Goal: Task Accomplishment & Management: Complete application form

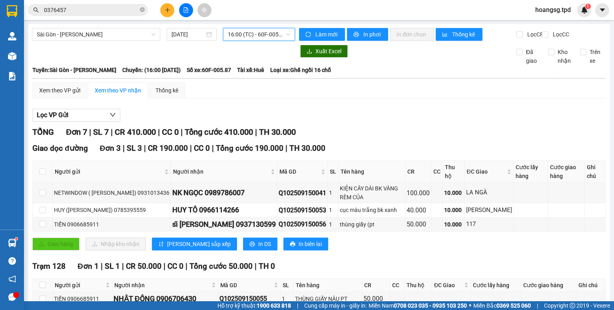
click at [166, 10] on icon "plus" at bounding box center [167, 10] width 4 height 0
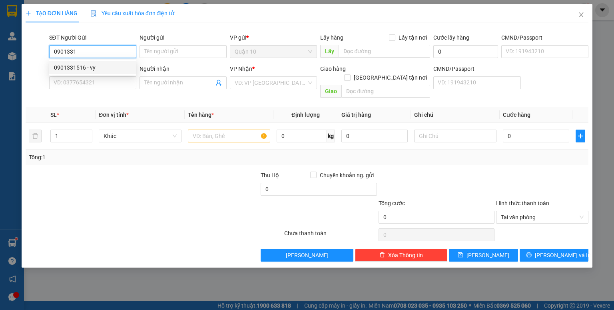
type input "0901331516"
type input "vy"
type input "0908243085"
type input "BS HÙNG"
type input "0901331516"
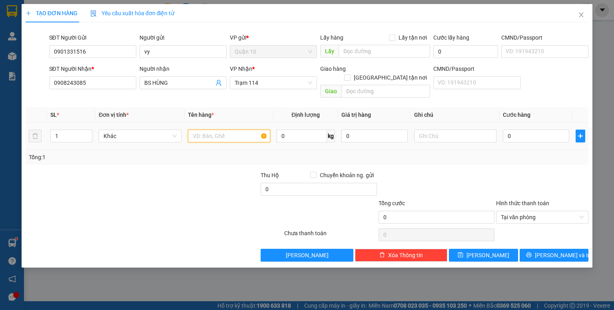
click at [234, 130] on input "text" at bounding box center [229, 136] width 82 height 13
type input "cục đen (răng"
click at [530, 131] on input "0" at bounding box center [536, 136] width 66 height 13
type input "4"
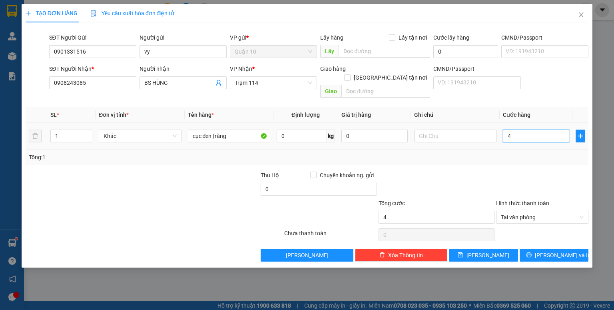
type input "40"
type input "40.000"
click at [391, 130] on input "0" at bounding box center [374, 136] width 66 height 13
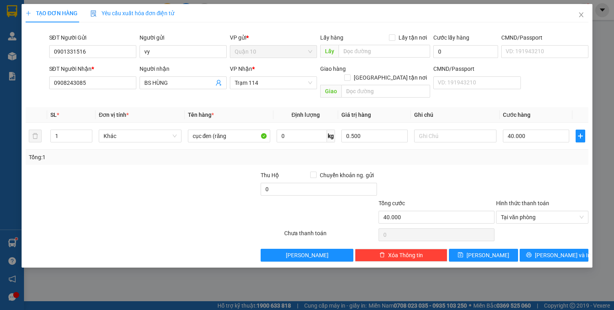
type input "500.000"
click at [483, 175] on div at bounding box center [437, 185] width 118 height 28
click at [556, 251] on span "[PERSON_NAME] và In" at bounding box center [563, 255] width 56 height 9
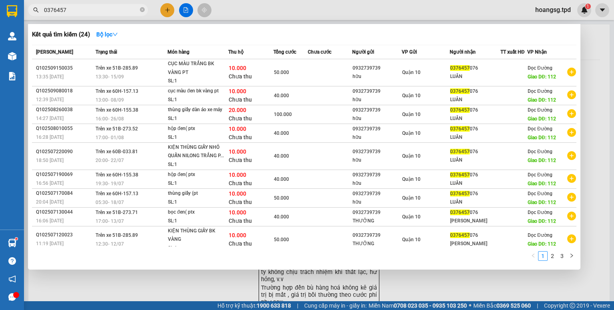
drag, startPoint x: 93, startPoint y: 14, endPoint x: 0, endPoint y: 17, distance: 92.8
click at [0, 20] on section "Kết quả tìm kiếm ( 24 ) Bộ lọc Mã ĐH Trạng thái Món hàng Thu hộ Tổng cước Chưa …" at bounding box center [307, 155] width 614 height 310
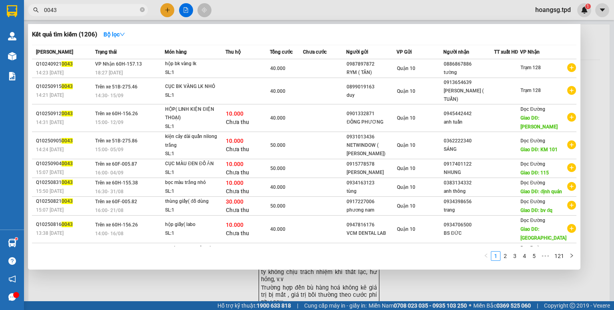
drag, startPoint x: 91, startPoint y: 13, endPoint x: 0, endPoint y: 68, distance: 106.5
click at [0, 66] on section "Kết quả tìm kiếm ( 1206 ) Bộ lọc Mã ĐH Trạng thái Món hàng Thu hộ Tổng cước Chư…" at bounding box center [307, 155] width 614 height 310
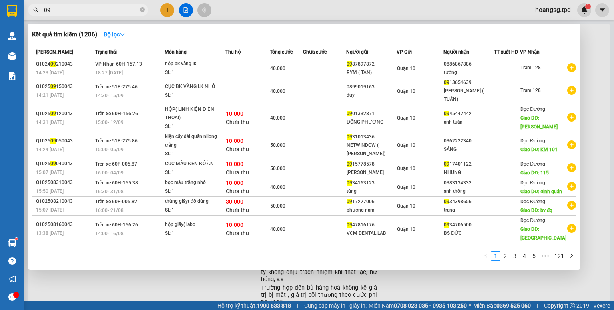
click at [236, 293] on div at bounding box center [307, 155] width 614 height 310
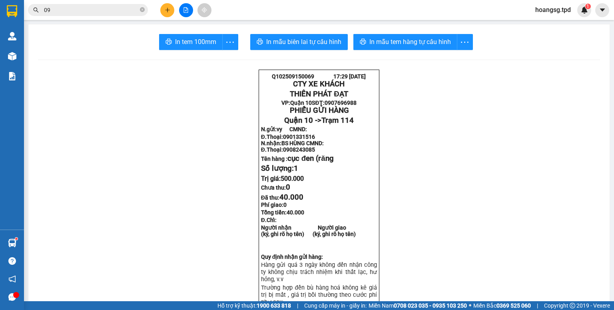
drag, startPoint x: 114, startPoint y: 8, endPoint x: 109, endPoint y: 8, distance: 5.6
click at [113, 8] on input "09" at bounding box center [91, 10] width 94 height 9
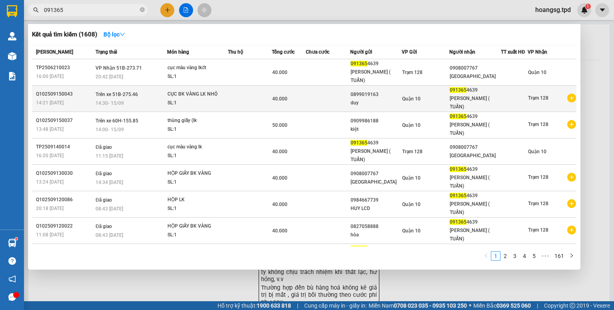
type input "091365"
click at [335, 94] on td at bounding box center [328, 99] width 44 height 26
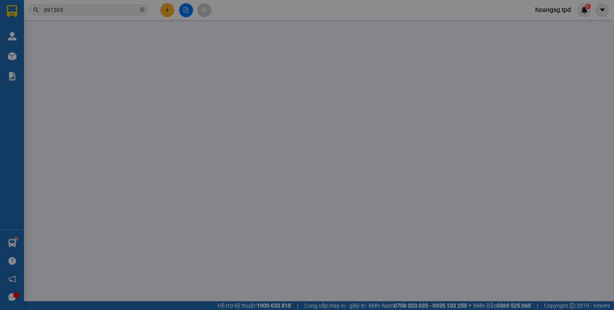
type input "0899019163"
type input "duy"
type input "0913654639"
type input "[PERSON_NAME] ( TUẤN)"
type input "40.000"
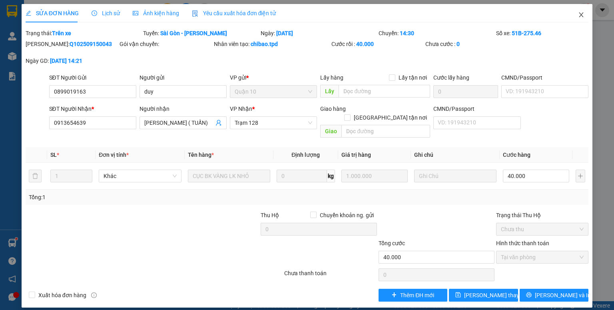
click at [582, 18] on icon "close" at bounding box center [581, 15] width 6 height 6
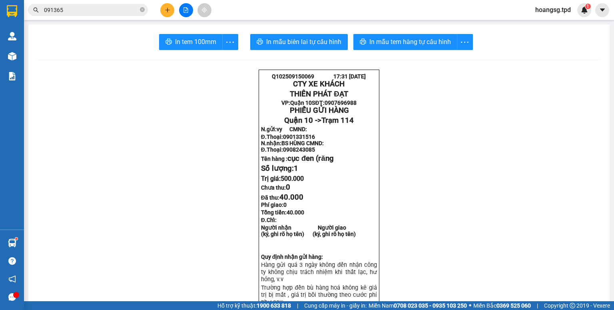
click at [90, 14] on span "091365" at bounding box center [88, 10] width 120 height 12
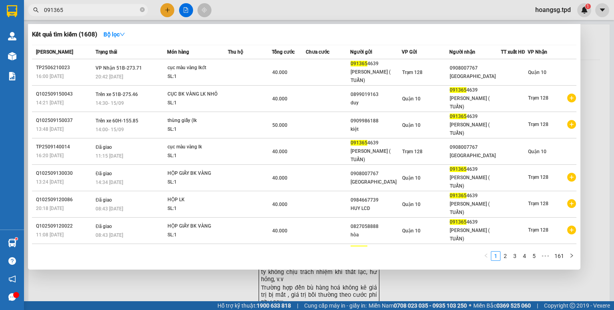
click at [166, 6] on div at bounding box center [307, 155] width 614 height 310
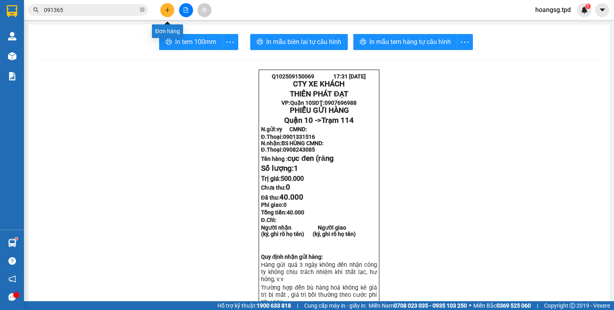
click at [167, 7] on icon "plus" at bounding box center [168, 10] width 6 height 6
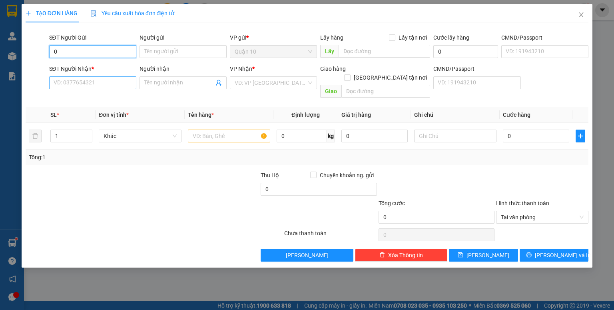
type input "0"
click at [78, 80] on input "SĐT Người Nhận *" at bounding box center [92, 82] width 87 height 13
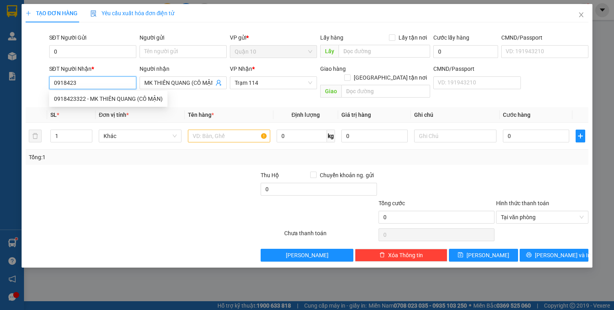
type input "0918423322"
type input "MK THIÊN QUANG (CÔ MẬN)"
type input "0918423322"
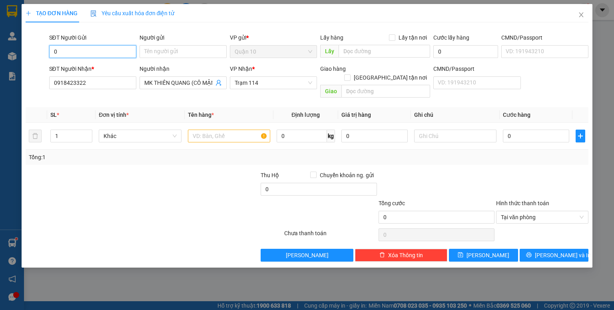
click at [86, 50] on input "0" at bounding box center [92, 51] width 87 height 13
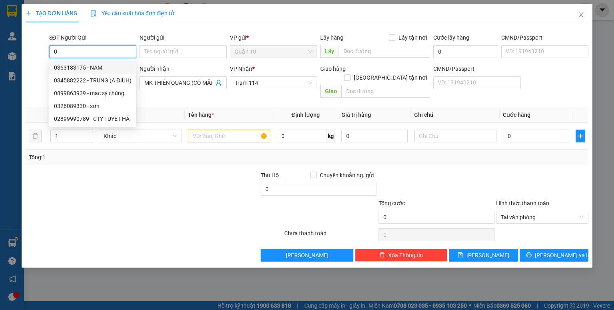
click at [93, 67] on div "0363183175 - NAM" at bounding box center [93, 67] width 78 height 9
type input "0363183175"
type input "NAM"
type input "035203000411"
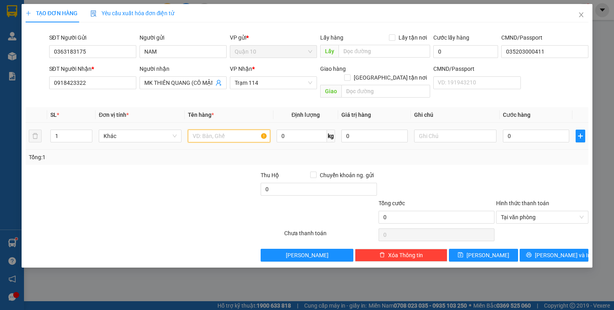
click at [211, 130] on input "text" at bounding box center [229, 136] width 82 height 13
type input "c"
type input "hộp giấy (mkl"
type input "500.000"
type input "4"
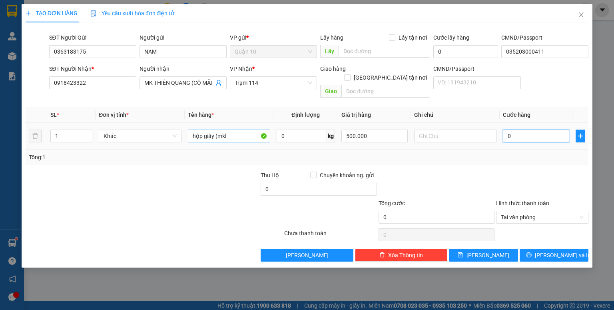
type input "4"
type input "40"
type input "40.000"
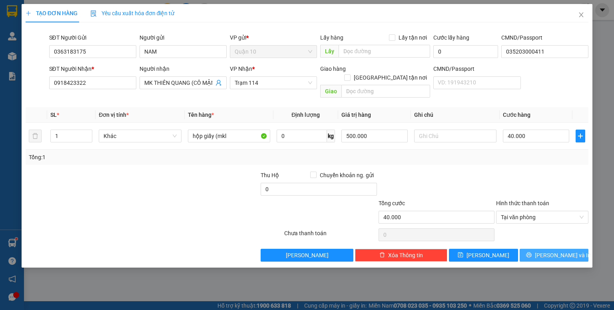
drag, startPoint x: 545, startPoint y: 235, endPoint x: 550, endPoint y: 242, distance: 8.4
click at [549, 240] on div "Transit Pickup Surcharge Ids Transit Deliver Surcharge Ids Transit Deliver Surc…" at bounding box center [307, 145] width 563 height 233
click at [550, 251] on span "[PERSON_NAME] và In" at bounding box center [563, 255] width 56 height 9
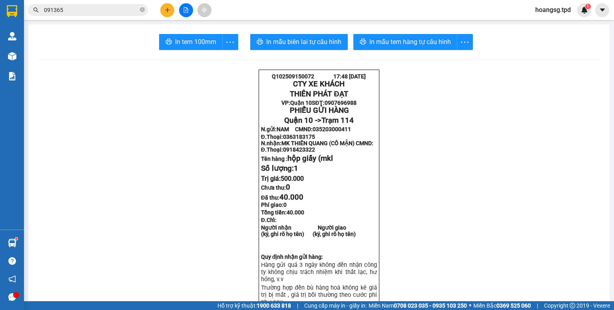
click at [190, 13] on button at bounding box center [186, 10] width 14 height 14
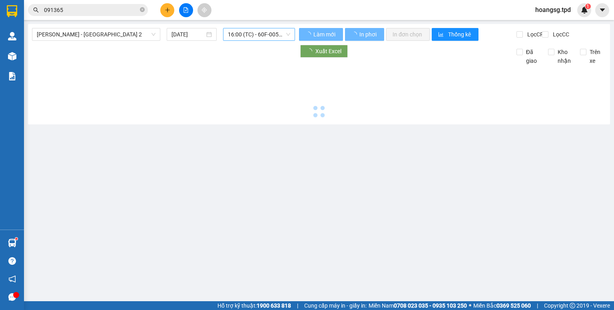
click at [256, 30] on span "16:00 (TC) - 60F-005.87" at bounding box center [259, 34] width 63 height 12
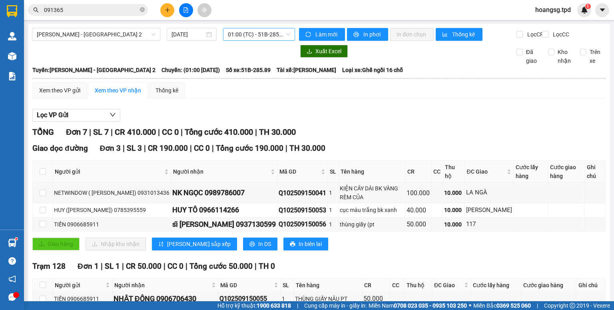
click at [258, 33] on span "01:00 (TC) - 51B-285.89" at bounding box center [259, 34] width 63 height 12
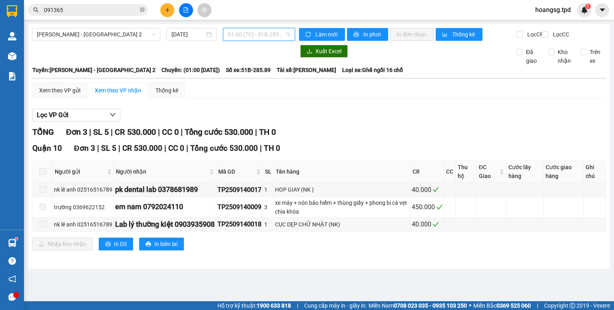
click at [255, 32] on span "01:00 (TC) - 51B-285.89" at bounding box center [259, 34] width 63 height 12
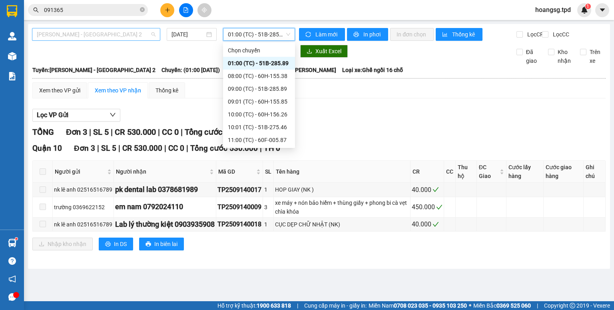
click at [133, 38] on span "[PERSON_NAME] - [GEOGRAPHIC_DATA] 2" at bounding box center [96, 34] width 119 height 12
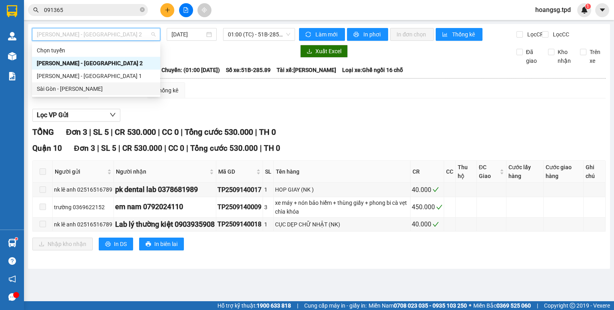
click at [106, 88] on div "Sài Gòn - [PERSON_NAME]" at bounding box center [96, 88] width 119 height 9
type input "[DATE]"
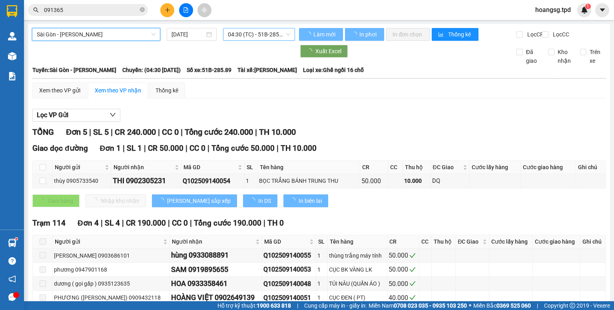
click at [259, 29] on span "04:30 (TC) - 51B-285.89" at bounding box center [259, 34] width 63 height 12
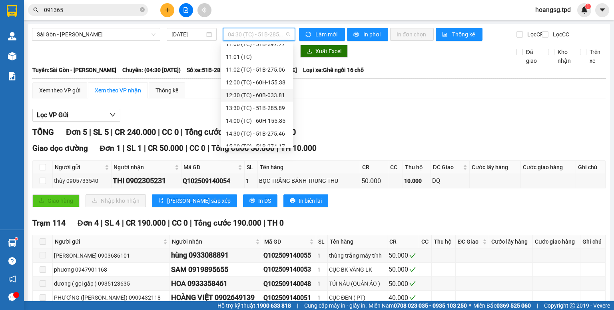
scroll to position [141, 0]
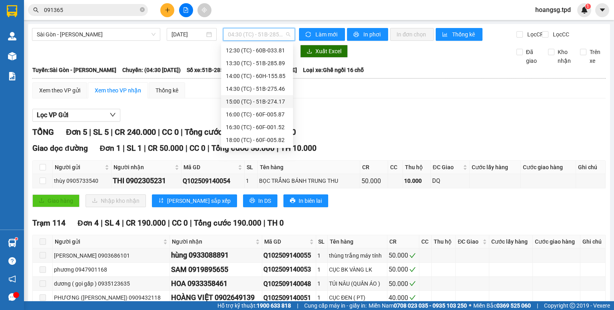
click at [273, 98] on div "15:00 (TC) - 51B-274.17" at bounding box center [257, 101] width 62 height 9
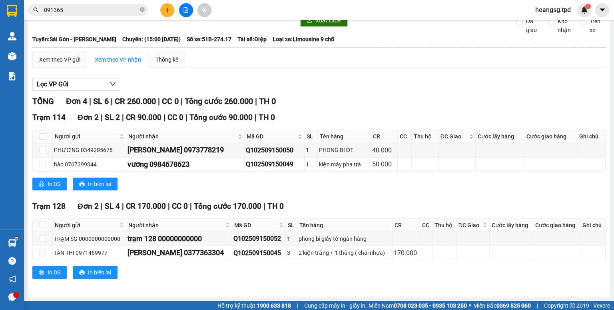
scroll to position [36, 0]
click at [159, 13] on div at bounding box center [186, 10] width 60 height 14
click at [161, 11] on button at bounding box center [167, 10] width 14 height 14
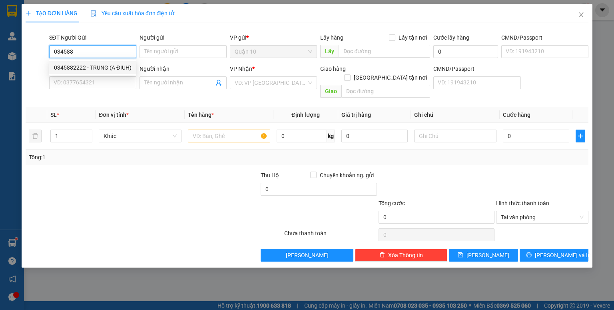
type input "0345882222"
type input "TRUNG (A ĐIUH)"
type input "062200001330"
type input "0918423030"
type input "TÂN"
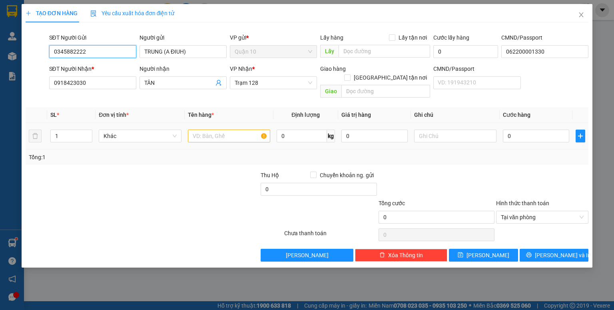
type input "0345882222"
click at [233, 130] on input "text" at bounding box center [229, 136] width 82 height 13
type input "kiện bao xanh"
drag, startPoint x: 67, startPoint y: 131, endPoint x: 0, endPoint y: 145, distance: 68.7
click at [0, 145] on div "TẠO ĐƠN HÀNG Yêu cầu xuất hóa đơn điện tử Transit Pickup Surcharge Ids Transit …" at bounding box center [307, 155] width 614 height 310
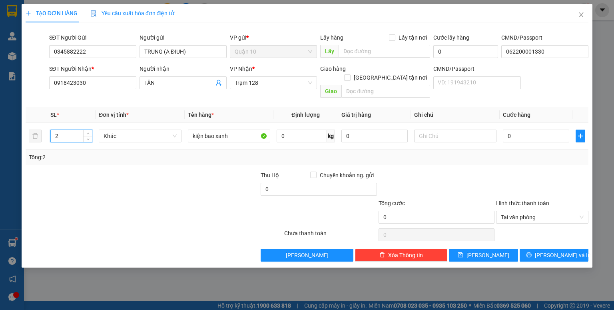
type input "2"
click at [203, 186] on div at bounding box center [201, 185] width 118 height 28
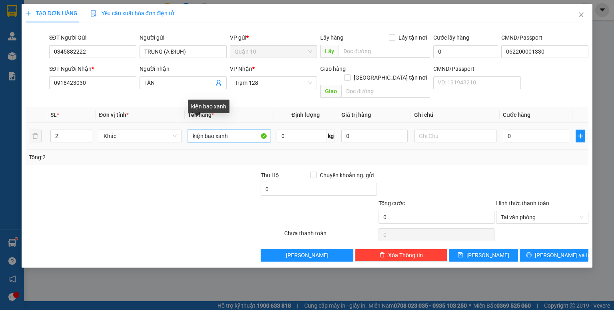
click at [233, 130] on input "kiện bao xanh" at bounding box center [229, 136] width 82 height 13
type input "kiện bao xanh (pt xemáy"
type input "10.000.000"
type input "3"
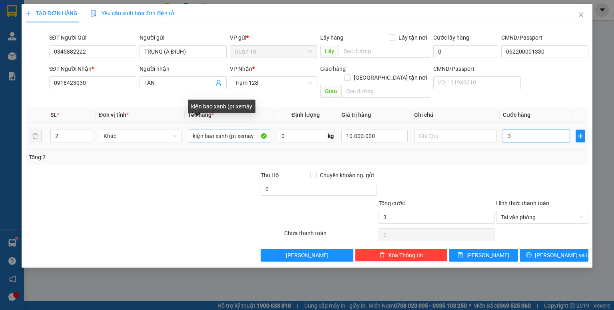
type input "30"
type input "300"
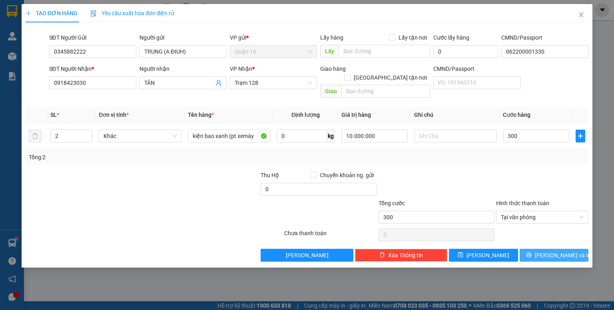
type input "300.000"
click at [546, 249] on button "[PERSON_NAME] và In" at bounding box center [554, 255] width 69 height 13
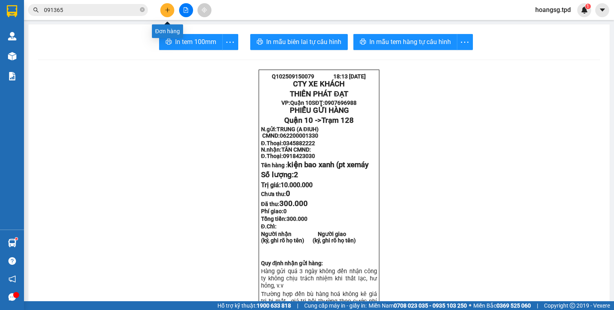
click at [173, 6] on button at bounding box center [167, 10] width 14 height 14
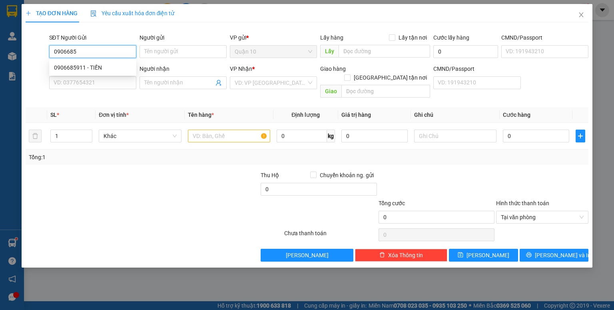
click at [123, 54] on input "0906685" at bounding box center [92, 51] width 87 height 13
click at [116, 69] on div "0906685911 - TIẾN" at bounding box center [93, 67] width 78 height 9
type input "0906685911"
type input "TIẾN"
type input "042087007523"
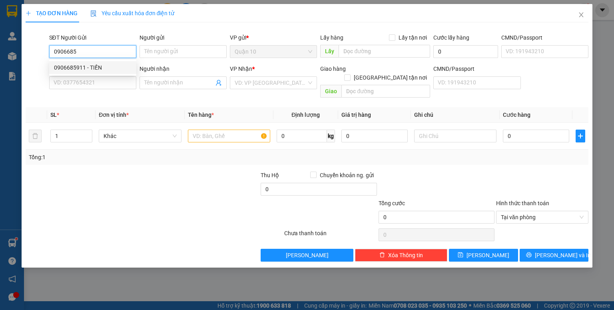
type input "0937130599"
type input "sĩ [PERSON_NAME]"
type input "117"
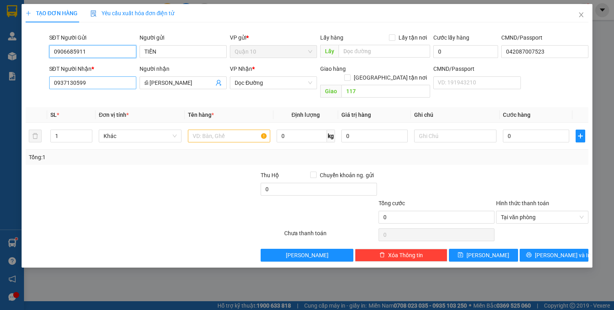
type input "0906685911"
drag, startPoint x: 104, startPoint y: 88, endPoint x: 0, endPoint y: 110, distance: 106.3
click at [0, 116] on div "TẠO ĐƠN HÀNG Yêu cầu xuất hóa đơn điện tử Transit Pickup Surcharge Ids Transit …" at bounding box center [307, 155] width 614 height 310
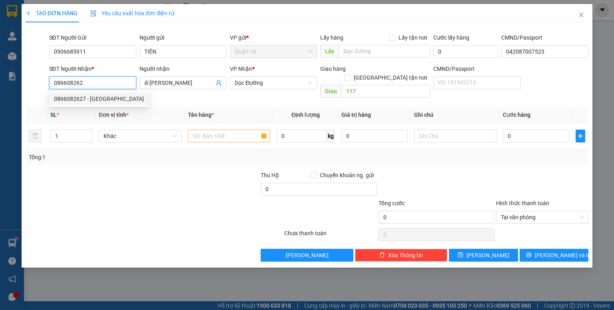
type input "0866082627"
type input "gara tân phú"
type input "0866082627"
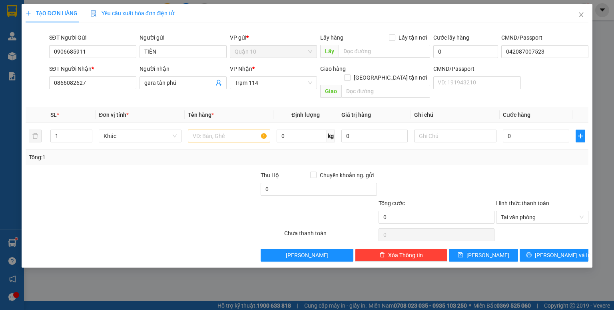
drag, startPoint x: 179, startPoint y: 84, endPoint x: 59, endPoint y: 112, distance: 123.0
click at [59, 112] on div "Transit Pickup Surcharge Ids Transit Deliver Surcharge Ids Transit Deliver Surc…" at bounding box center [307, 145] width 563 height 233
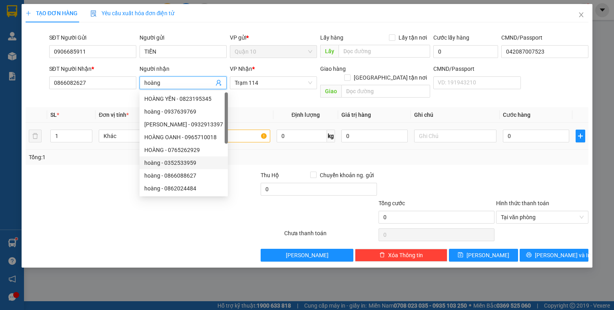
type input "hoàng"
click at [235, 130] on input "text" at bounding box center [229, 136] width 82 height 13
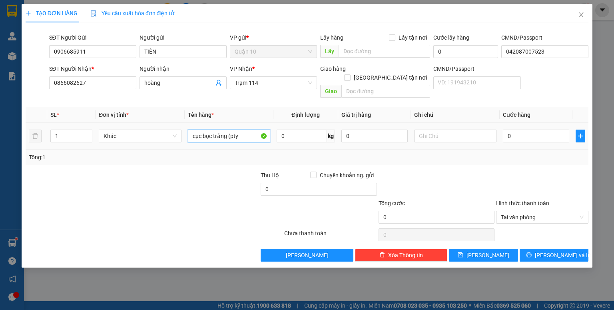
type input "cục bọc trắng (pty"
type input "500.000"
type input "4"
type input "40"
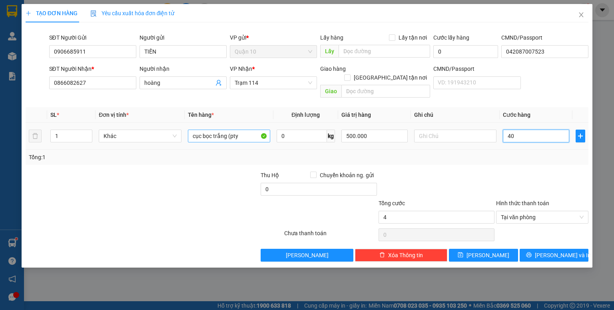
type input "40"
type input "40.000"
click at [251, 130] on input "cục bọc trắng (pty" at bounding box center [229, 136] width 82 height 13
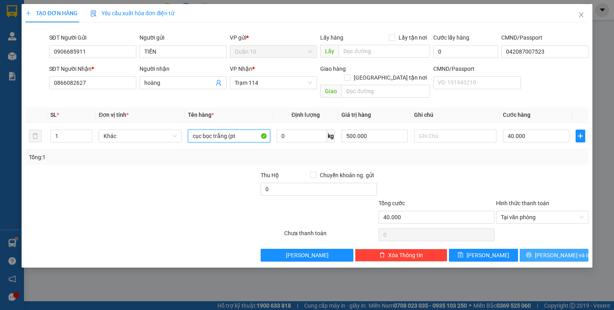
type input "cục bọc trắng (pt"
click at [528, 249] on button "[PERSON_NAME] và In" at bounding box center [554, 255] width 69 height 13
